Goal: Transaction & Acquisition: Purchase product/service

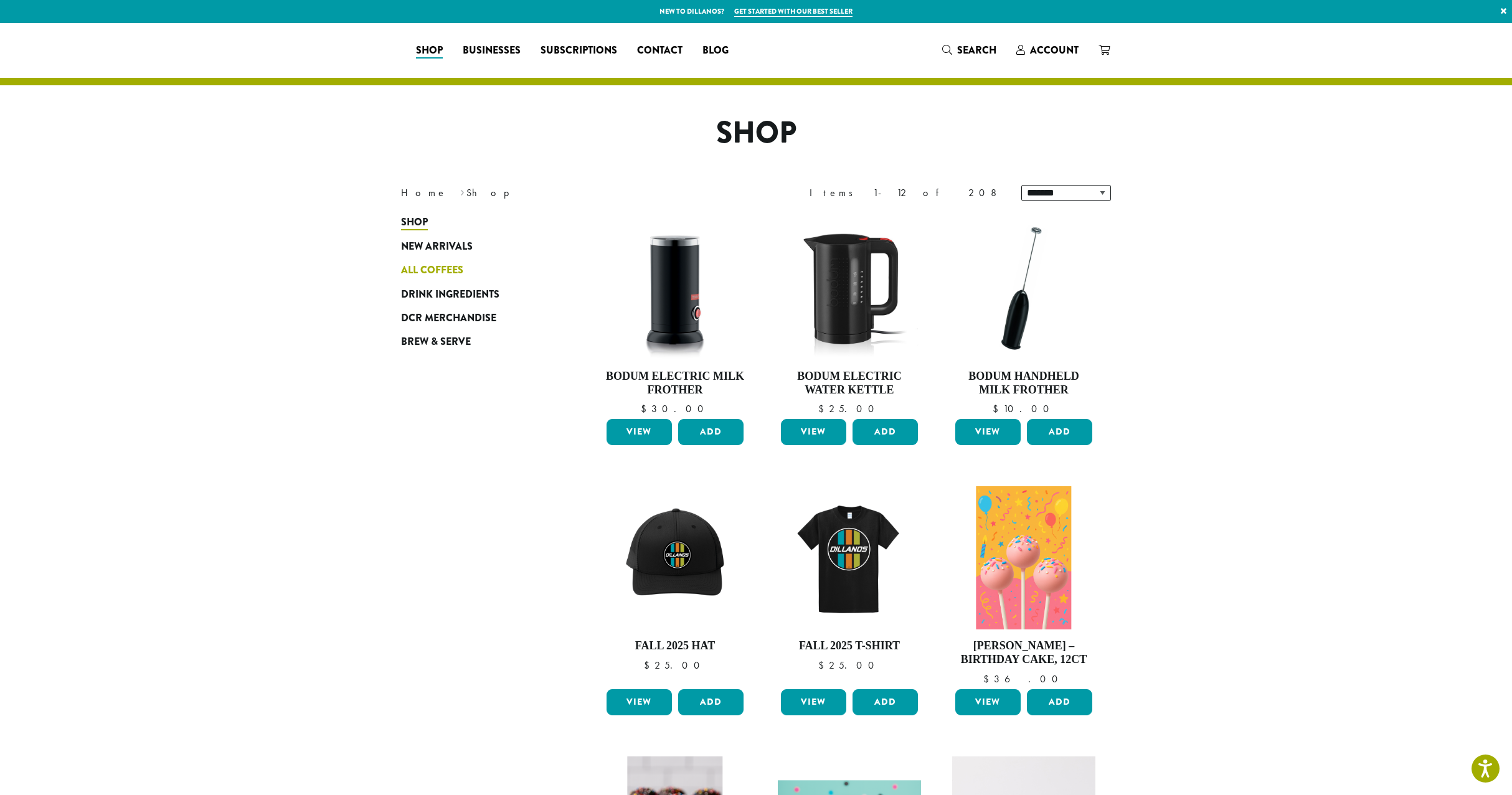
click at [428, 267] on span "All Coffees" at bounding box center [433, 270] width 62 height 15
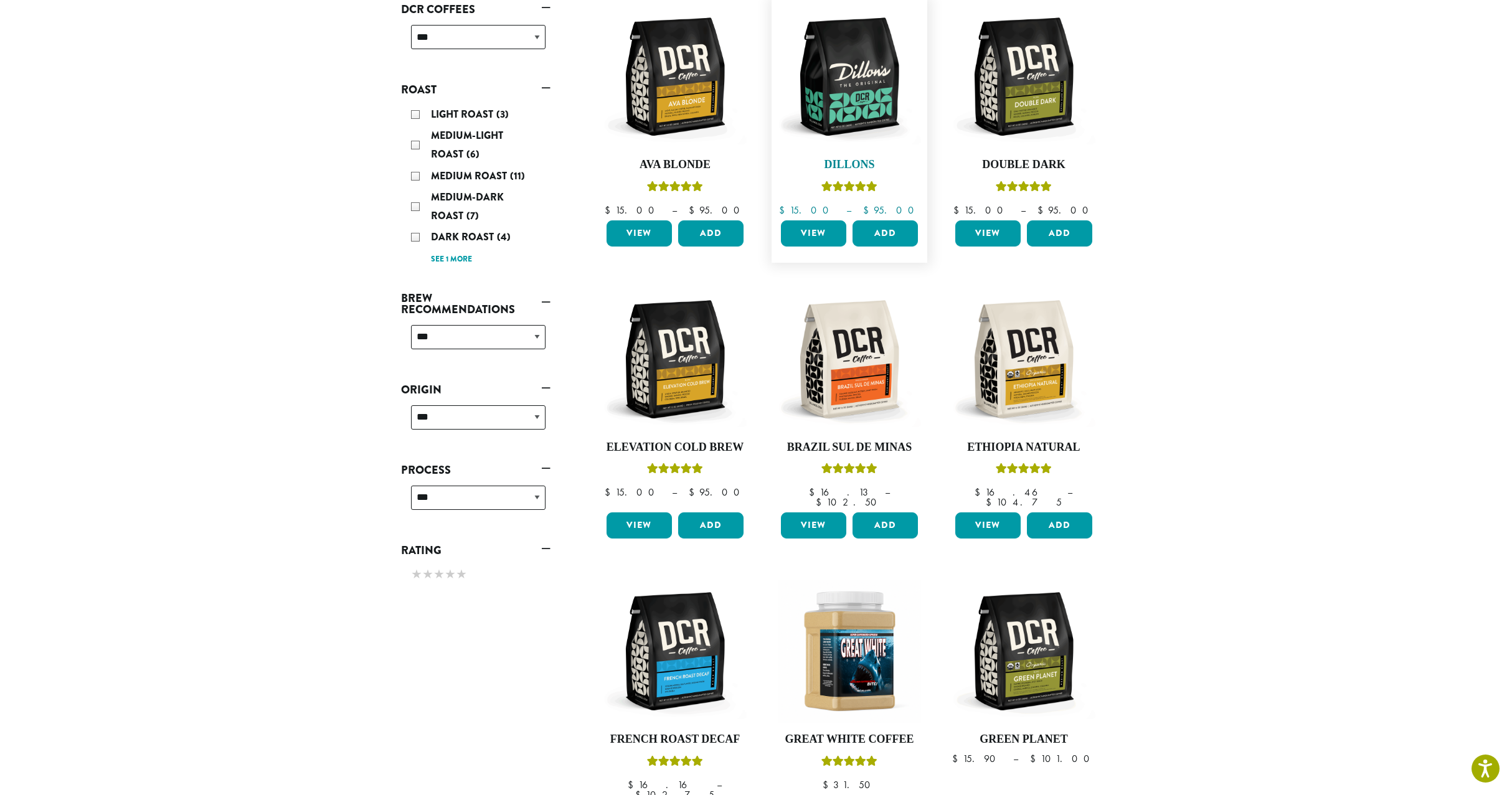
scroll to position [212, 1]
click at [863, 133] on img at bounding box center [850, 76] width 144 height 144
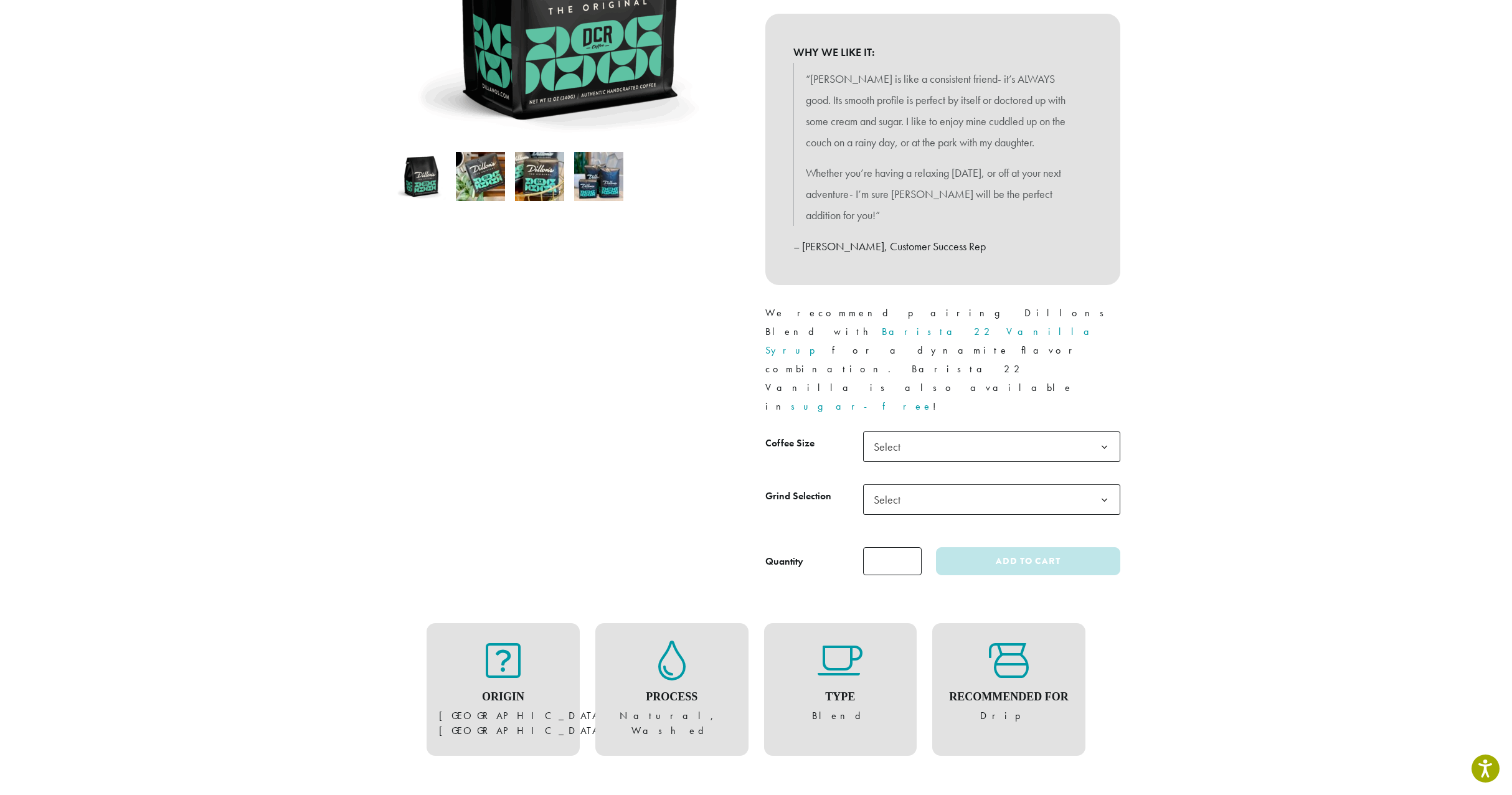
scroll to position [304, 0]
click at [936, 431] on span "Select" at bounding box center [992, 447] width 257 height 30
click at [910, 487] on span "Select" at bounding box center [891, 499] width 44 height 25
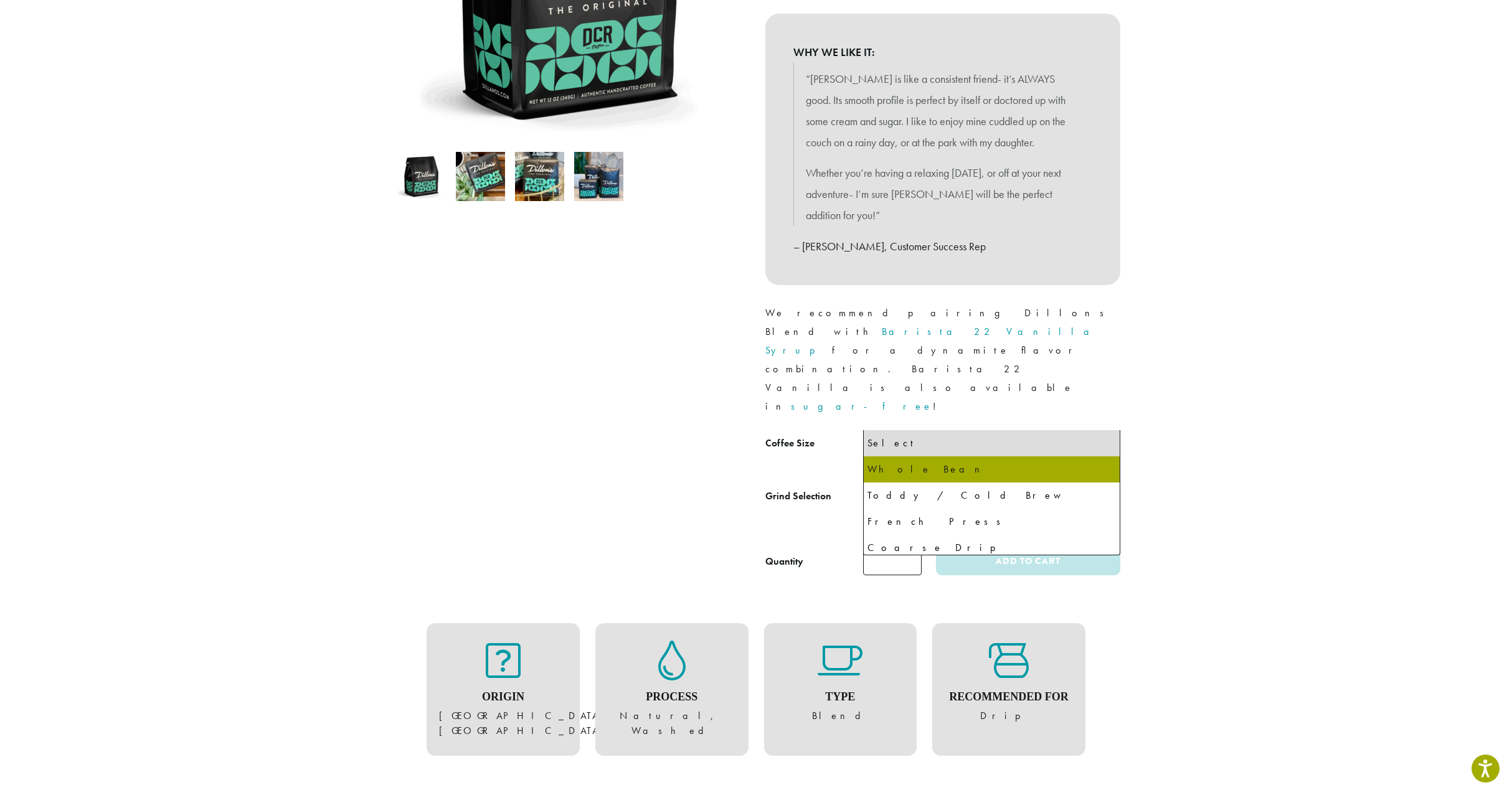
select select "**********"
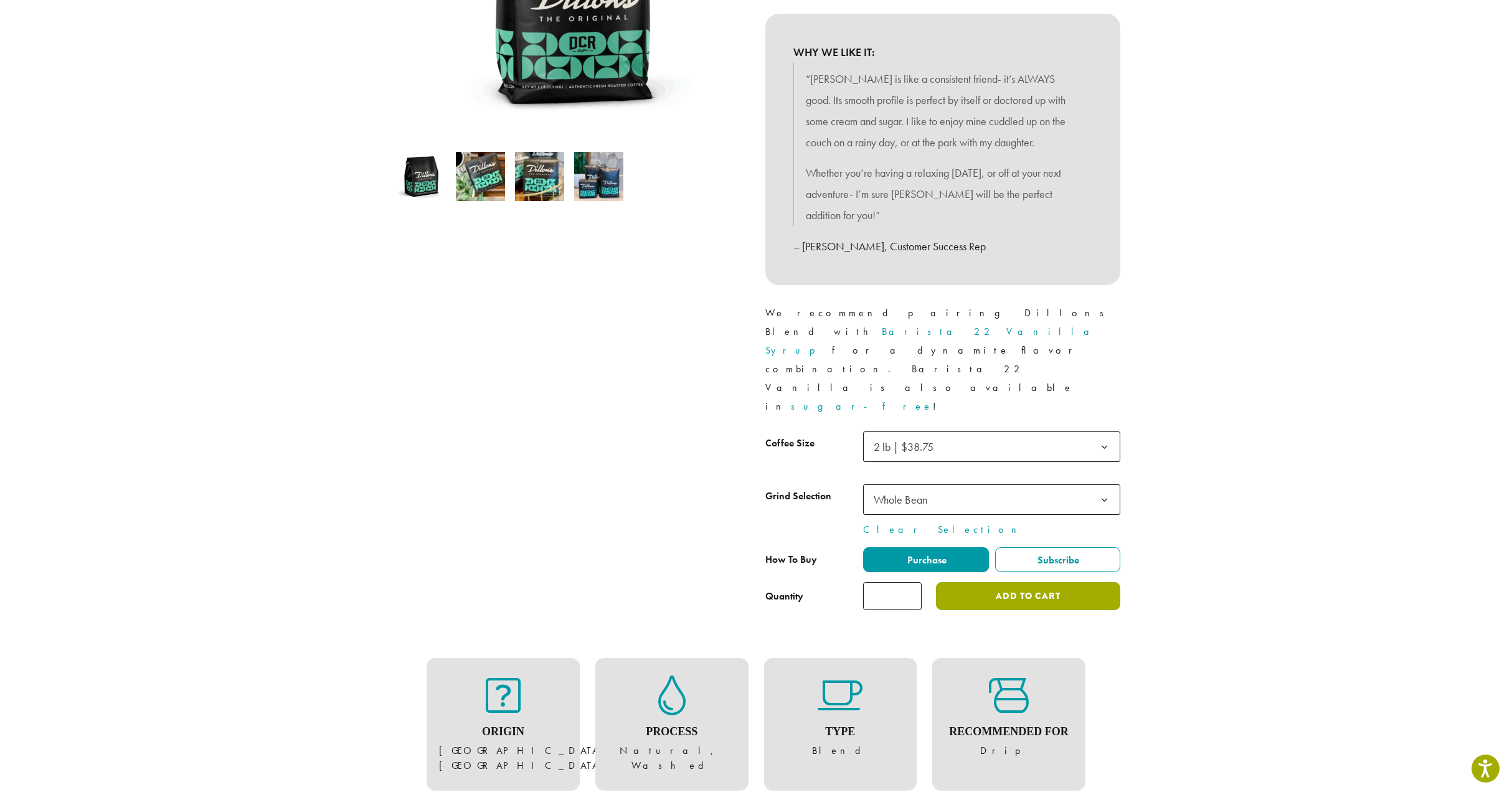
click at [1007, 583] on button "Add to cart" at bounding box center [1028, 597] width 184 height 28
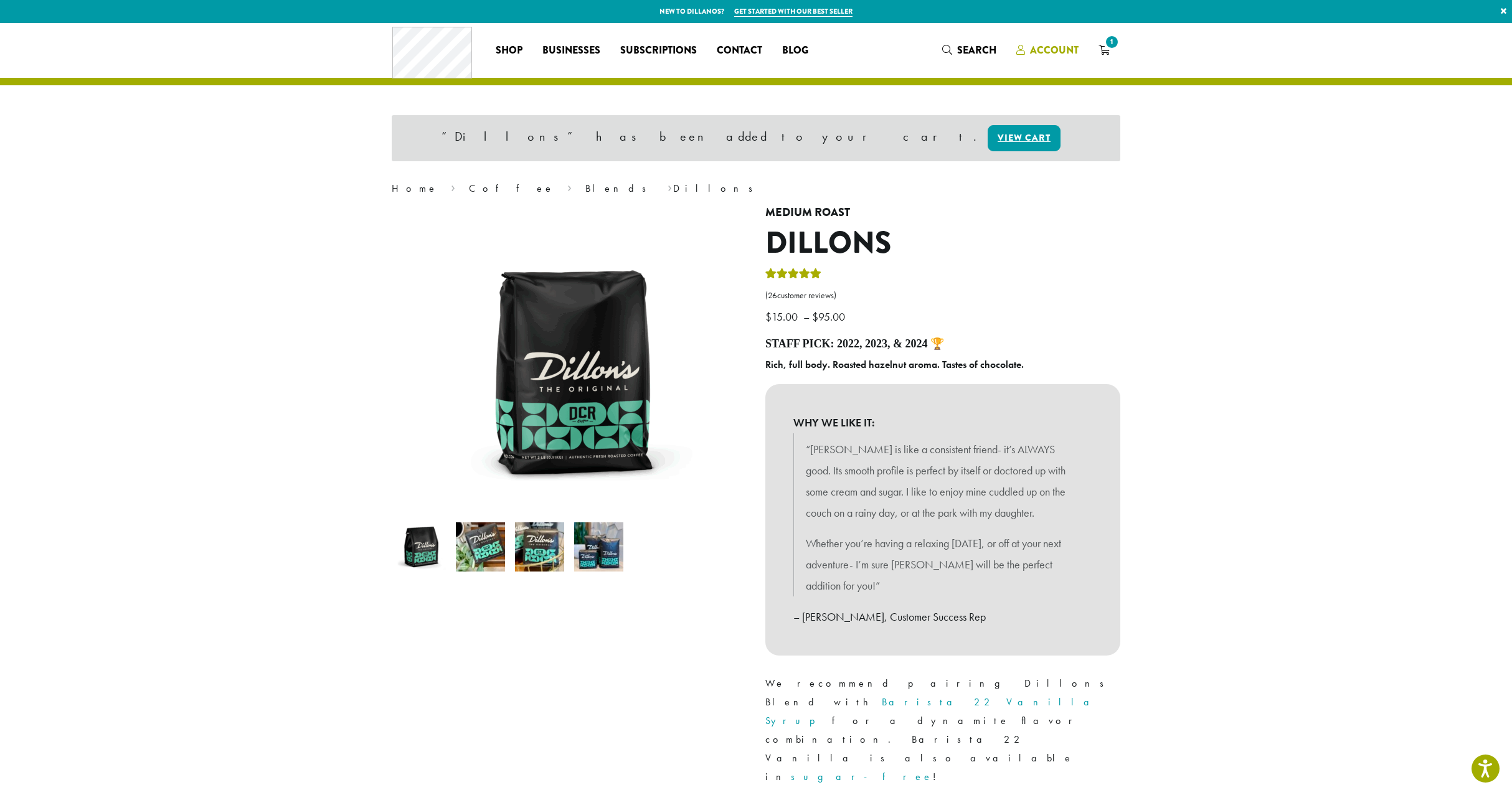
click at [1059, 51] on span "Account" at bounding box center [1054, 50] width 48 height 14
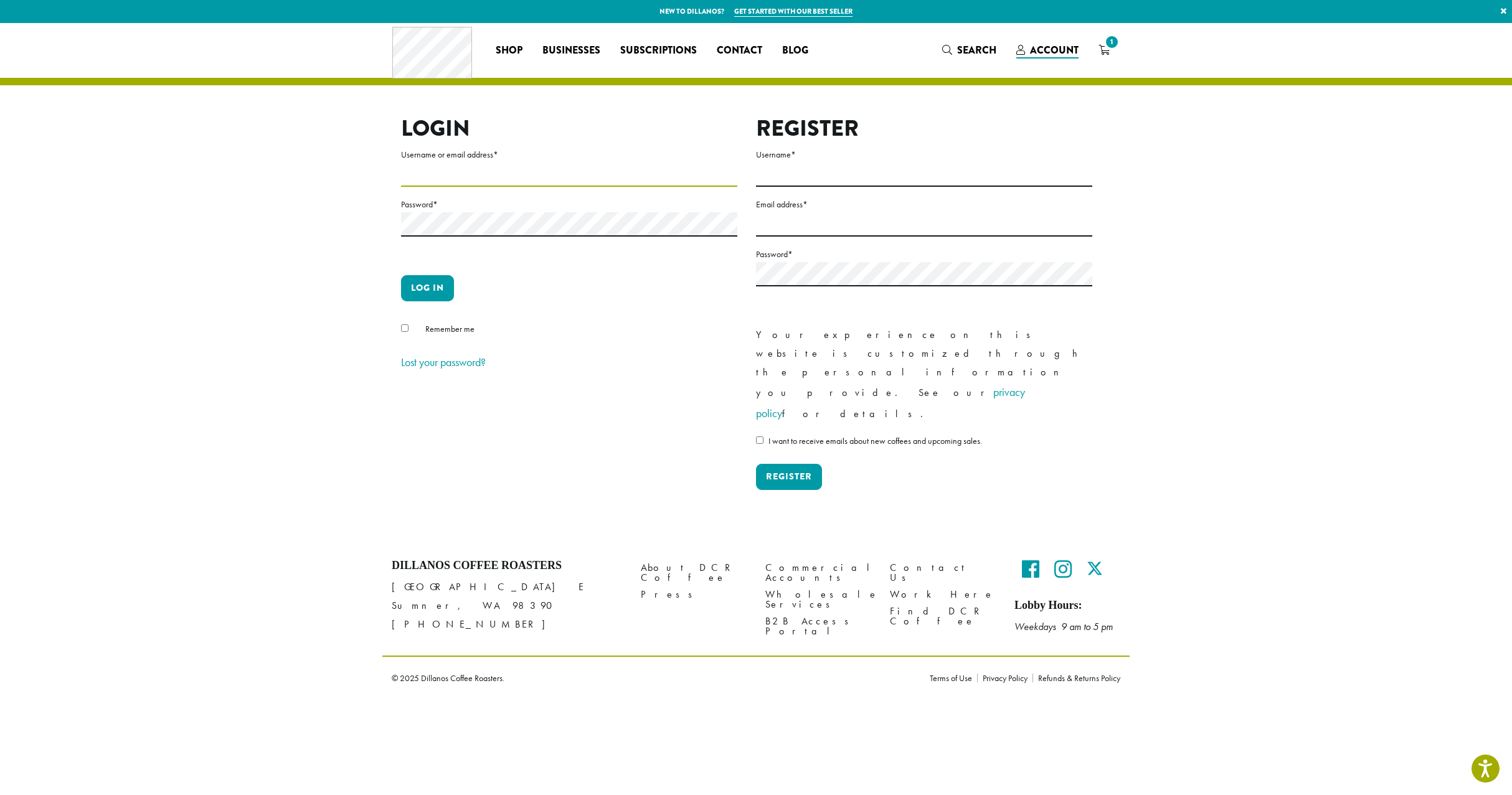
type input "**********"
click at [427, 289] on button "Log in" at bounding box center [428, 288] width 53 height 26
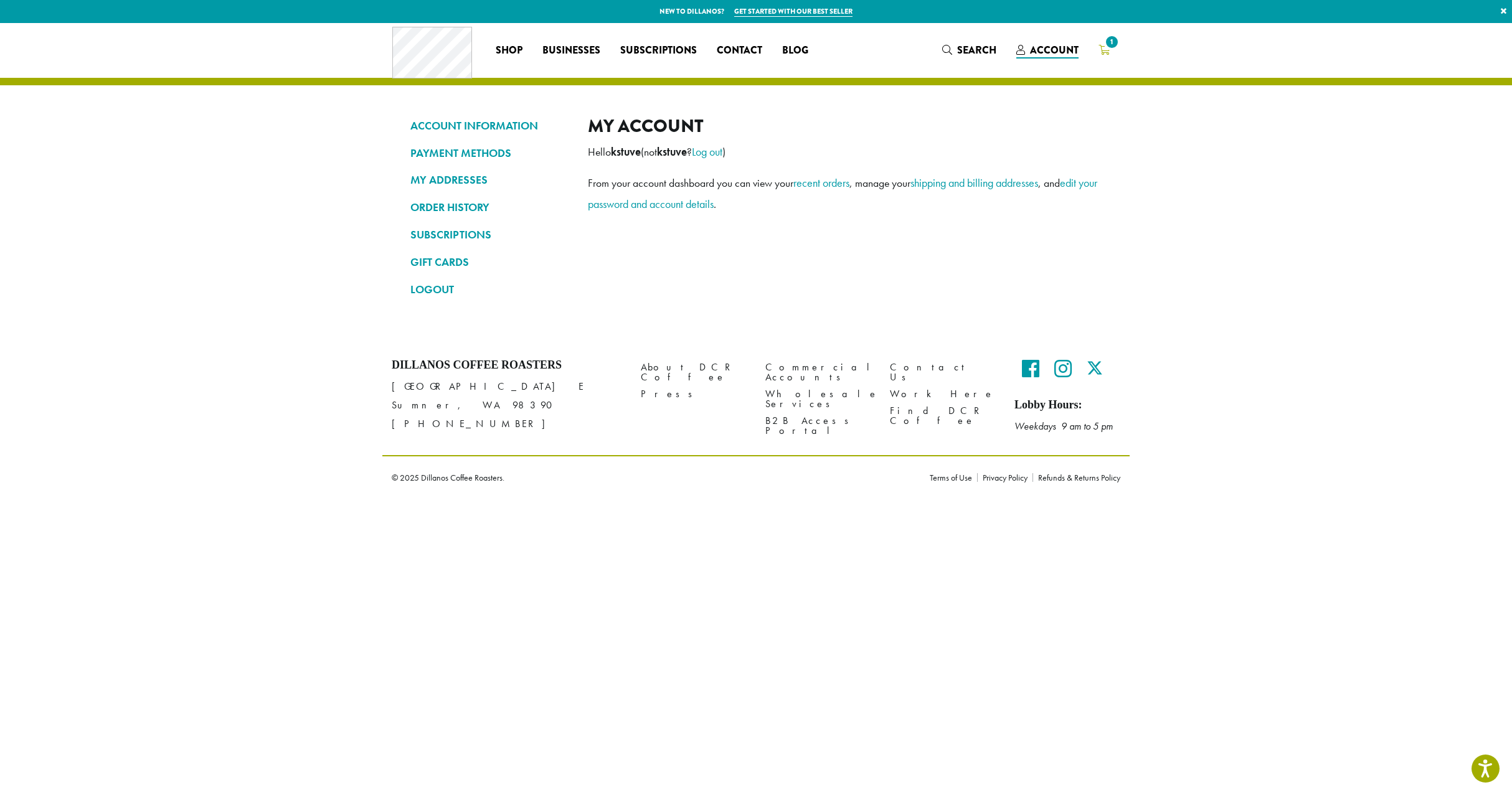
click at [1108, 46] on span "1" at bounding box center [1113, 42] width 17 height 17
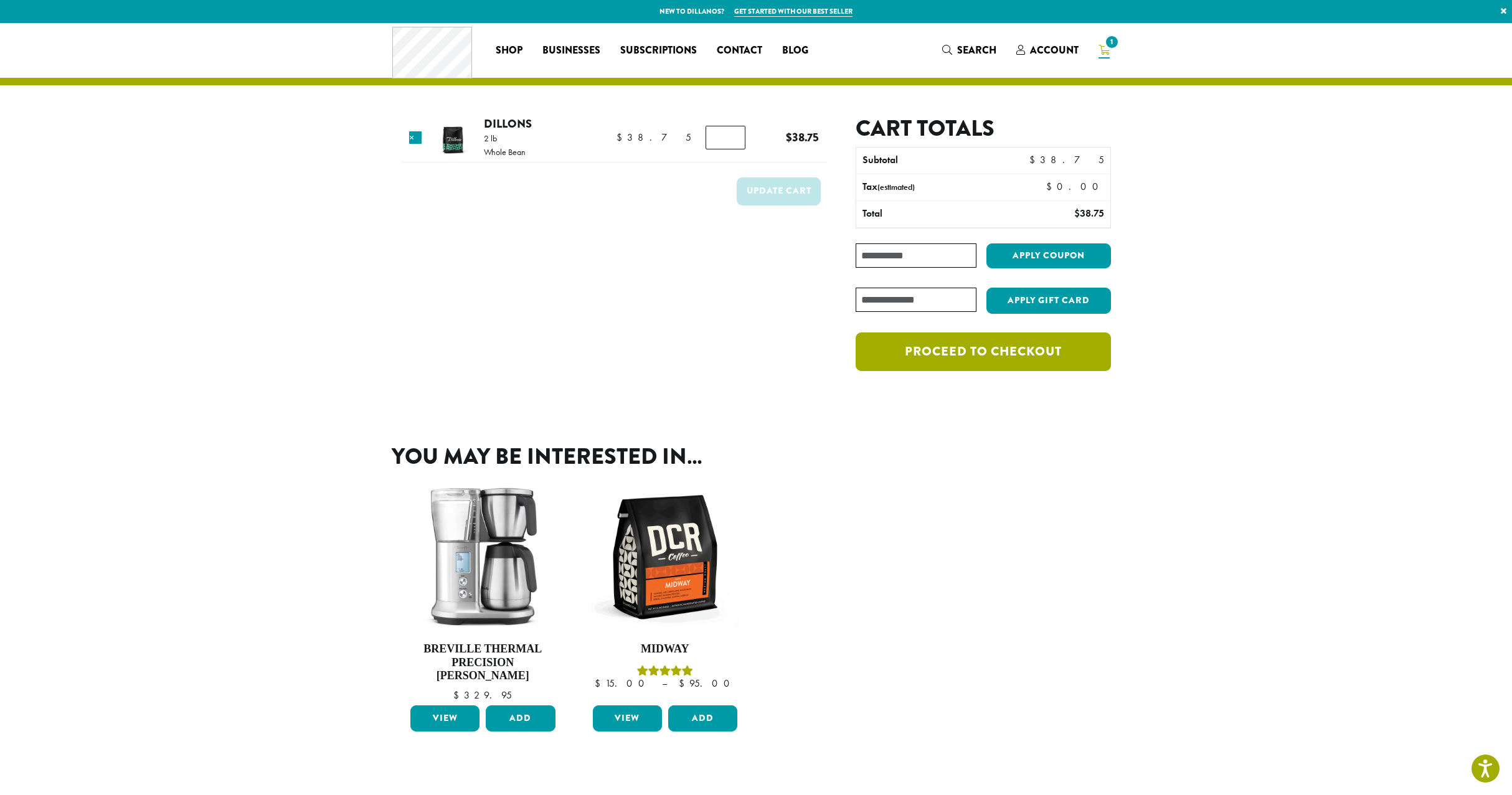
click at [984, 348] on link "Proceed to checkout" at bounding box center [983, 351] width 255 height 39
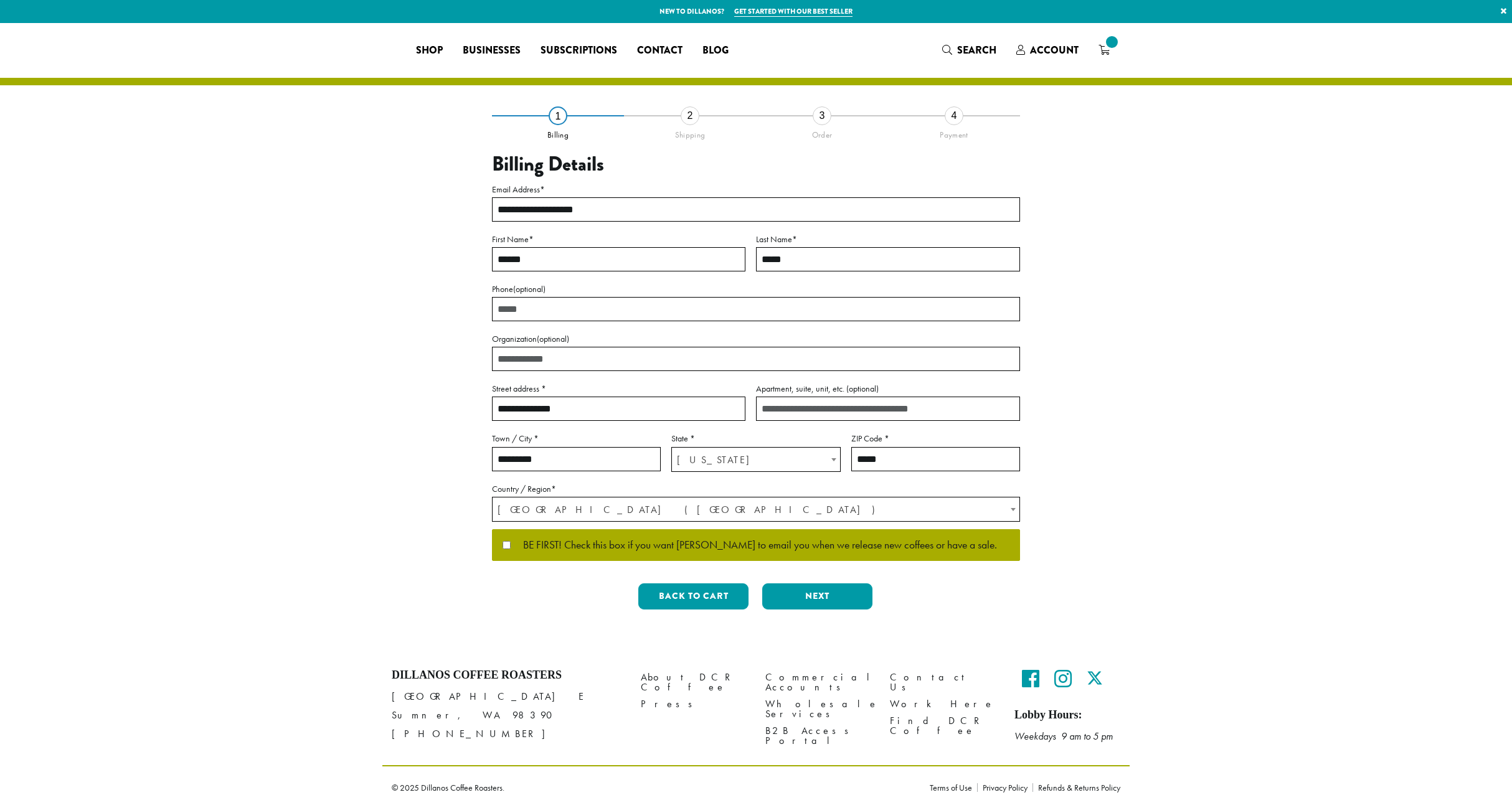
select select "**"
click at [827, 598] on button "Next" at bounding box center [817, 597] width 110 height 26
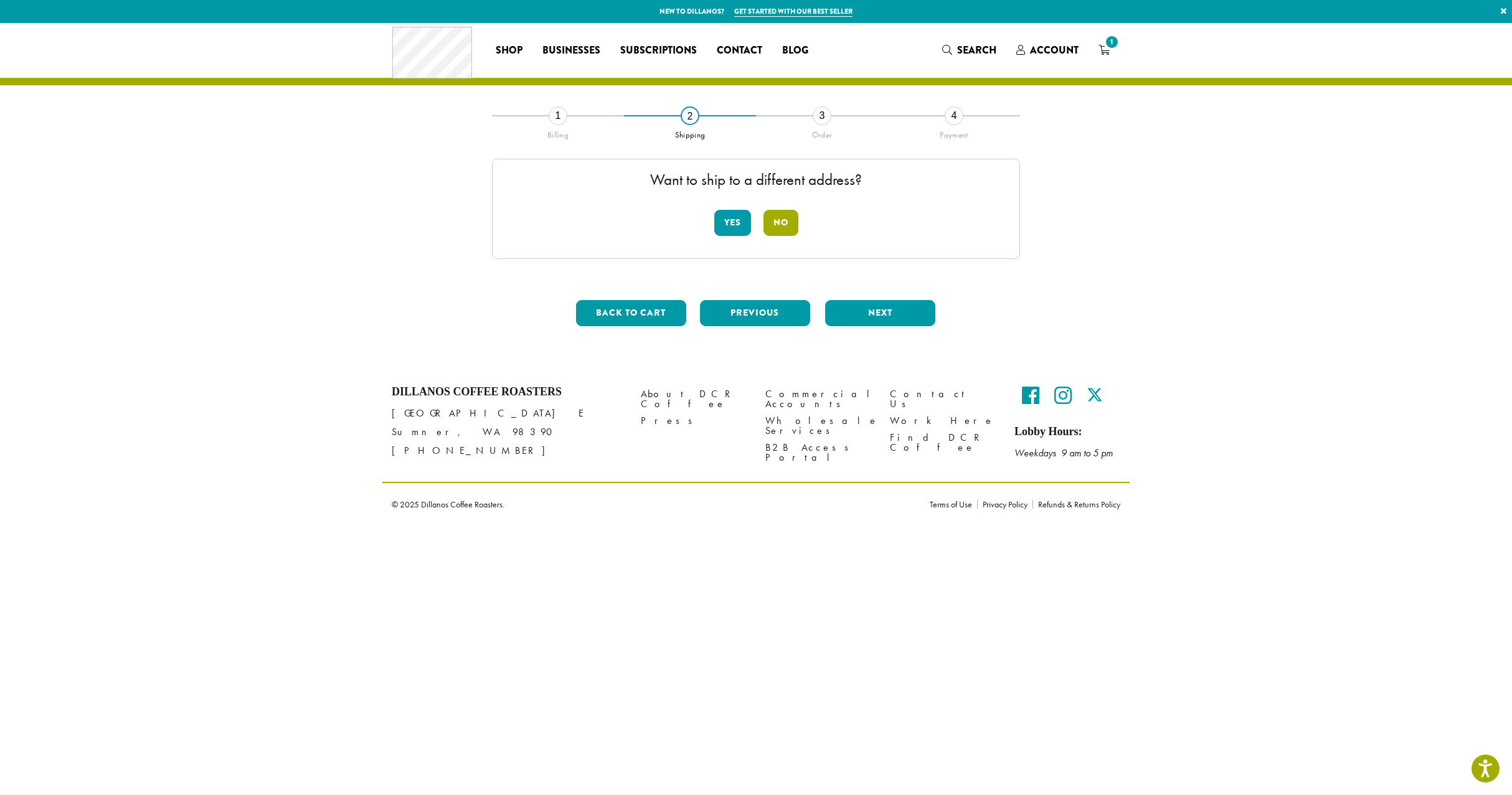
click at [786, 224] on button "No" at bounding box center [781, 223] width 35 height 26
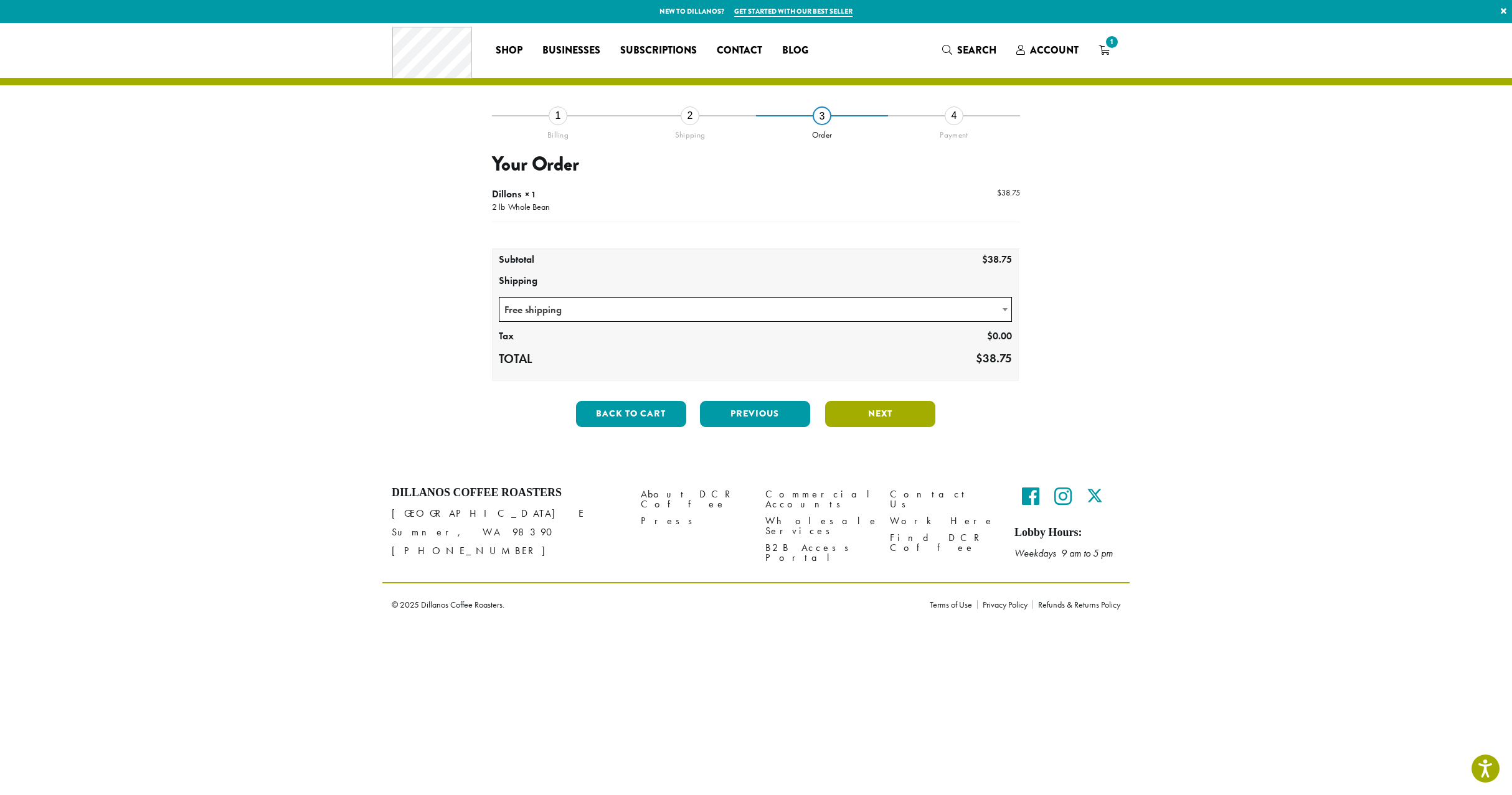
click at [858, 414] on button "Next" at bounding box center [880, 414] width 110 height 26
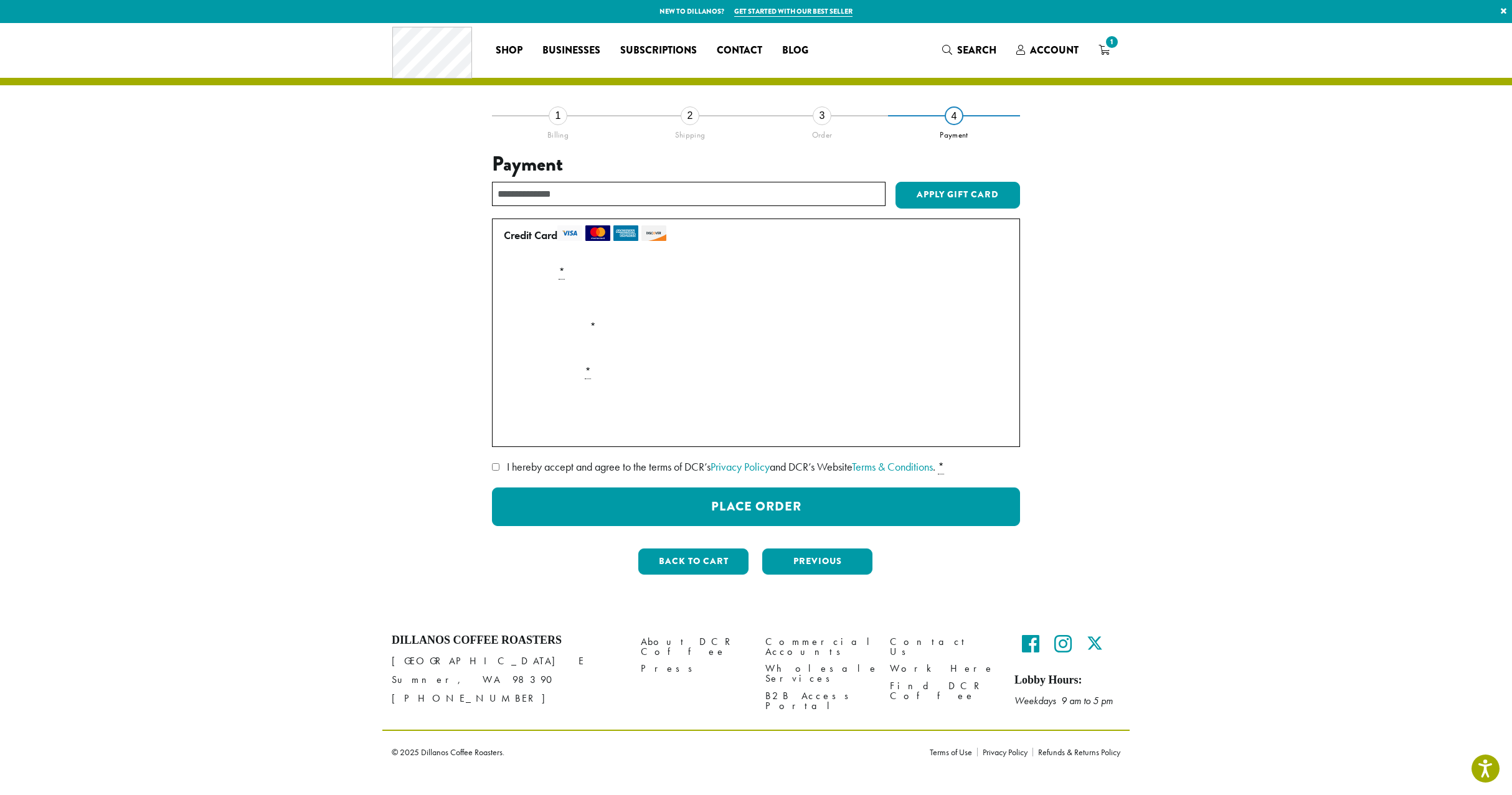
click at [501, 468] on label "I hereby accept and agree to the terms of DCR’s Privacy Policy and DCR’s Websit…" at bounding box center [756, 466] width 528 height 20
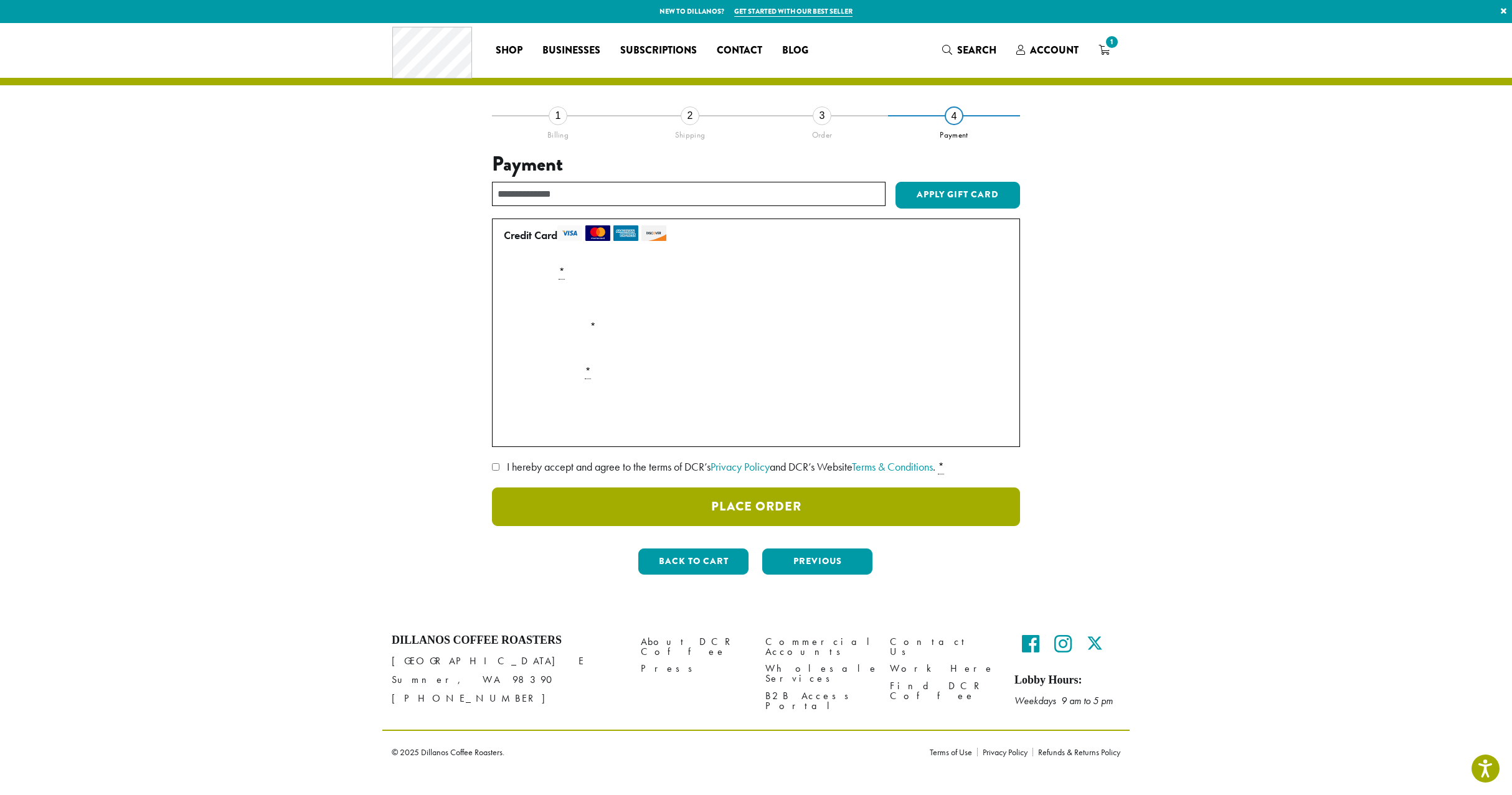
click at [672, 510] on button "Place Order" at bounding box center [756, 506] width 528 height 39
